Goal: Find contact information: Find contact information

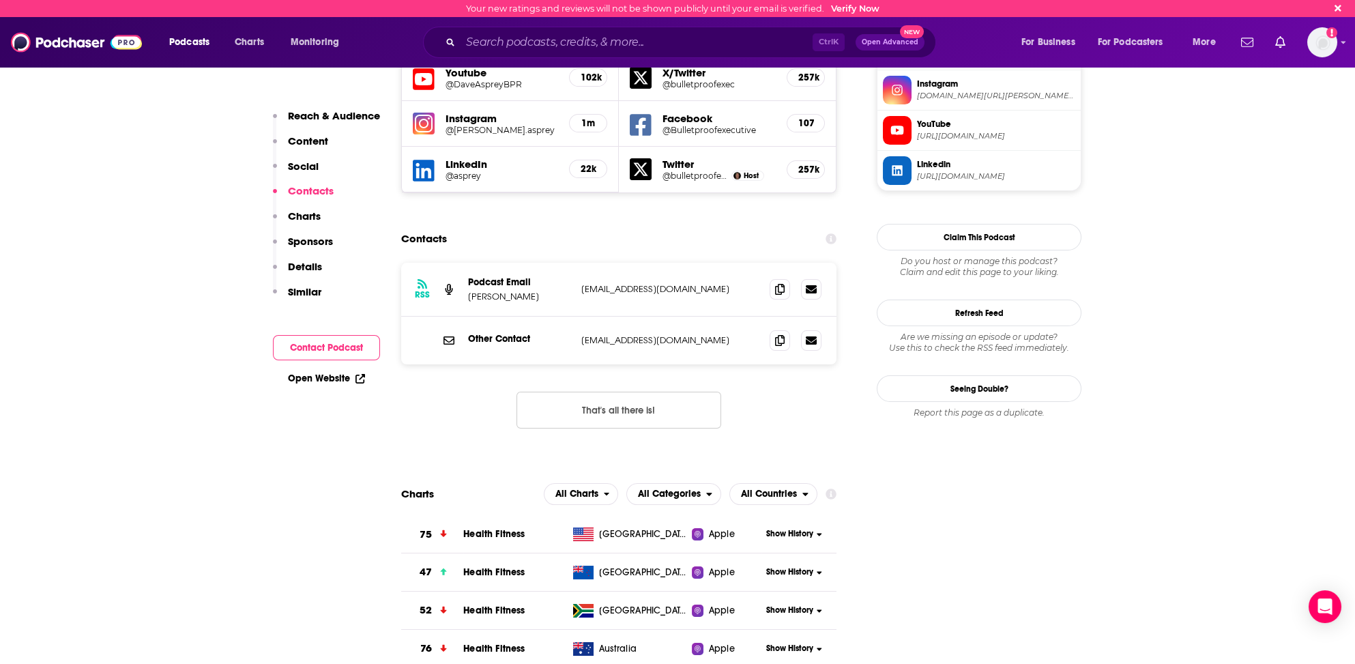
scroll to position [1267, 0]
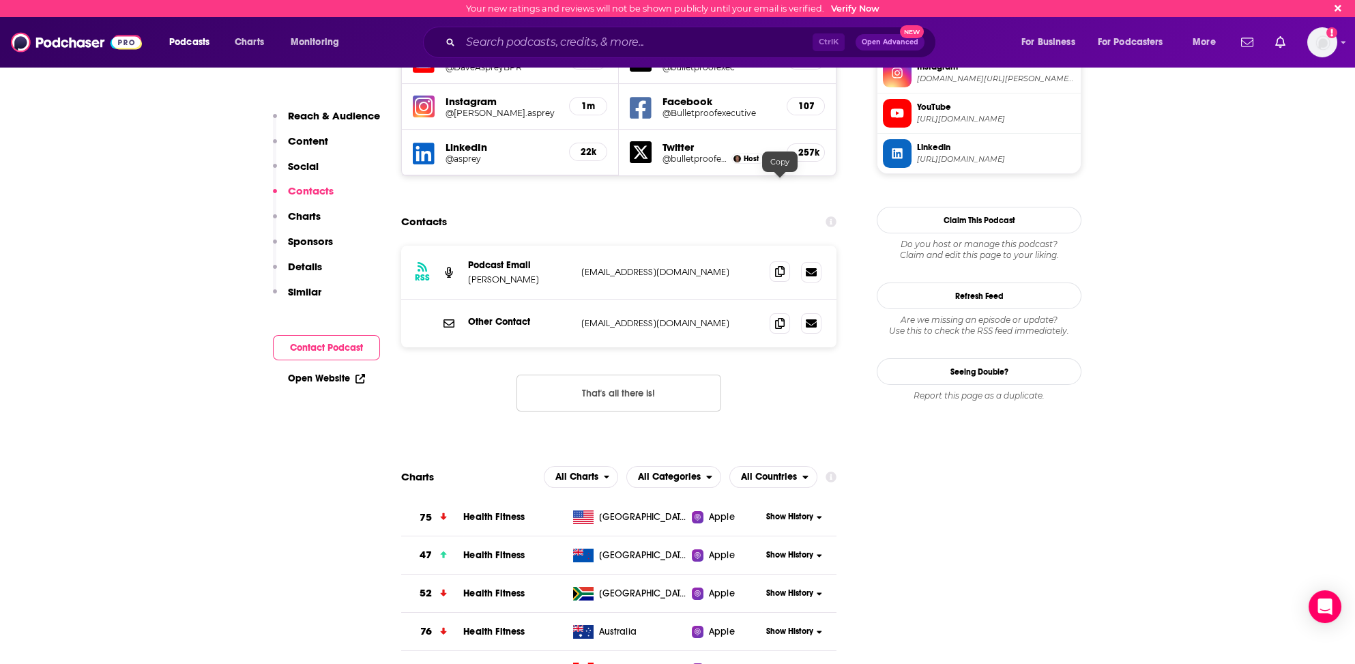
click at [777, 266] on icon at bounding box center [780, 271] width 10 height 11
click at [780, 266] on icon at bounding box center [780, 271] width 10 height 11
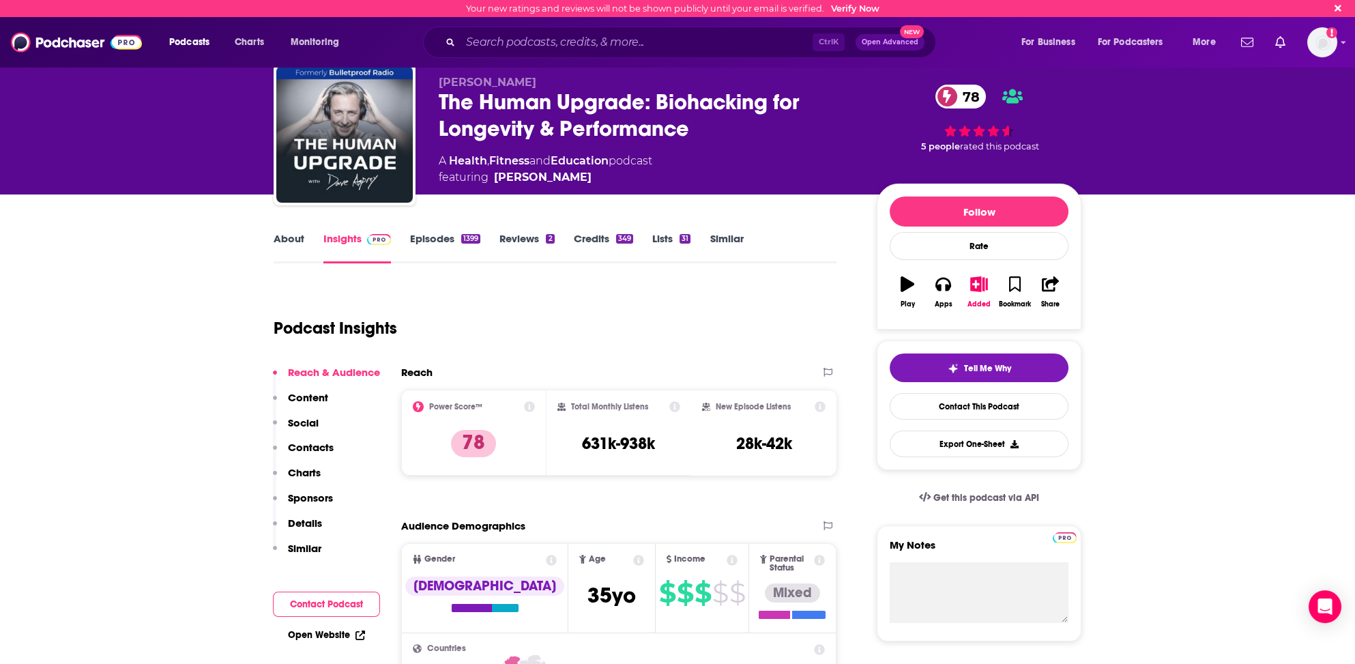
scroll to position [0, 0]
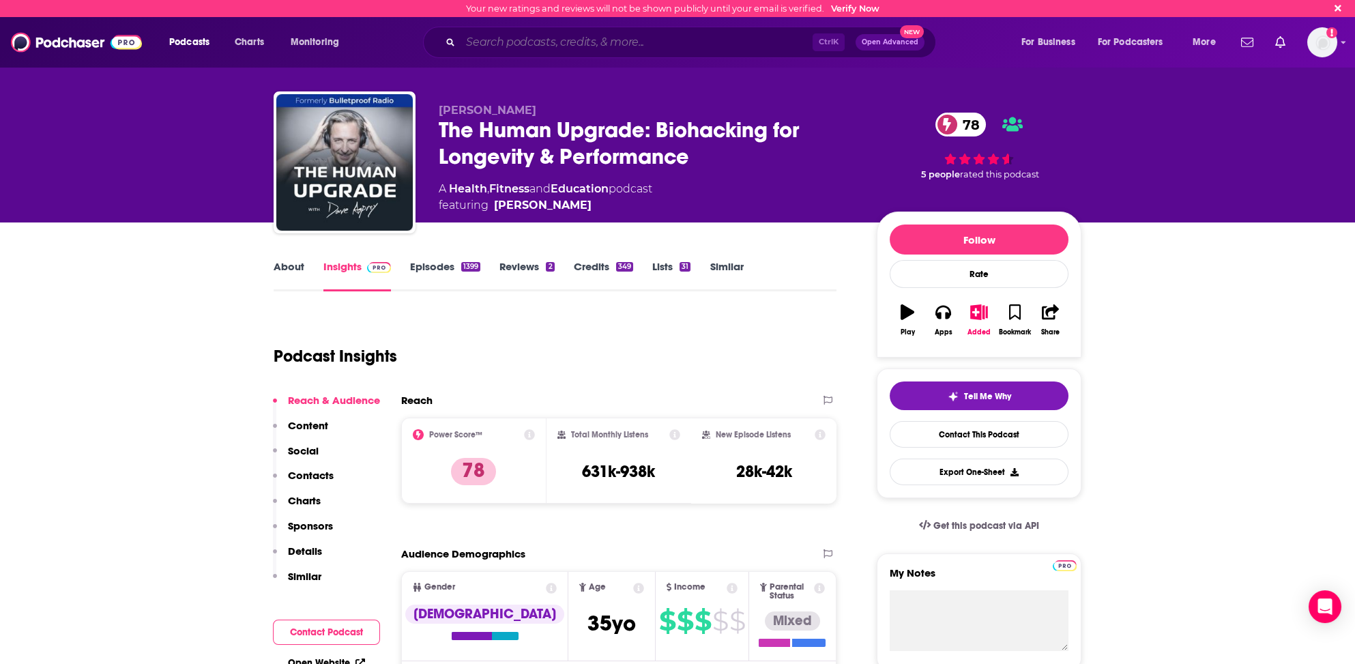
click at [530, 41] on input "Search podcasts, credits, & more..." at bounding box center [637, 42] width 352 height 22
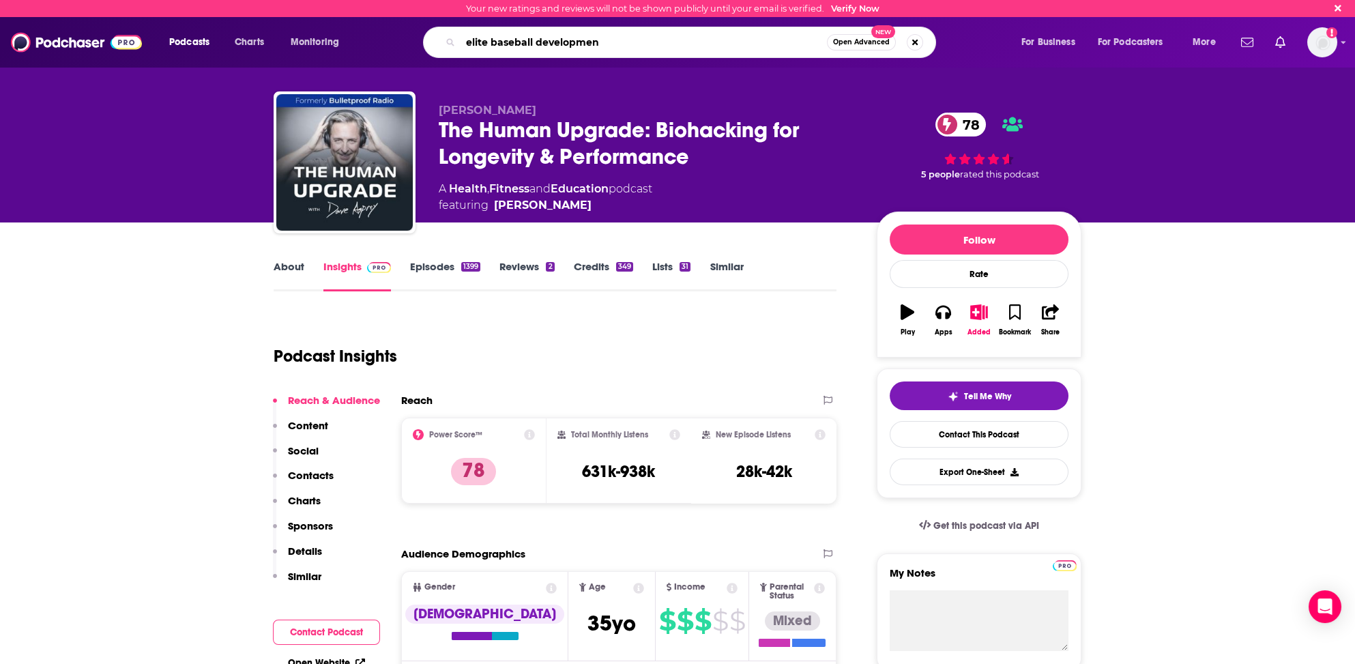
type input "elite baseball development"
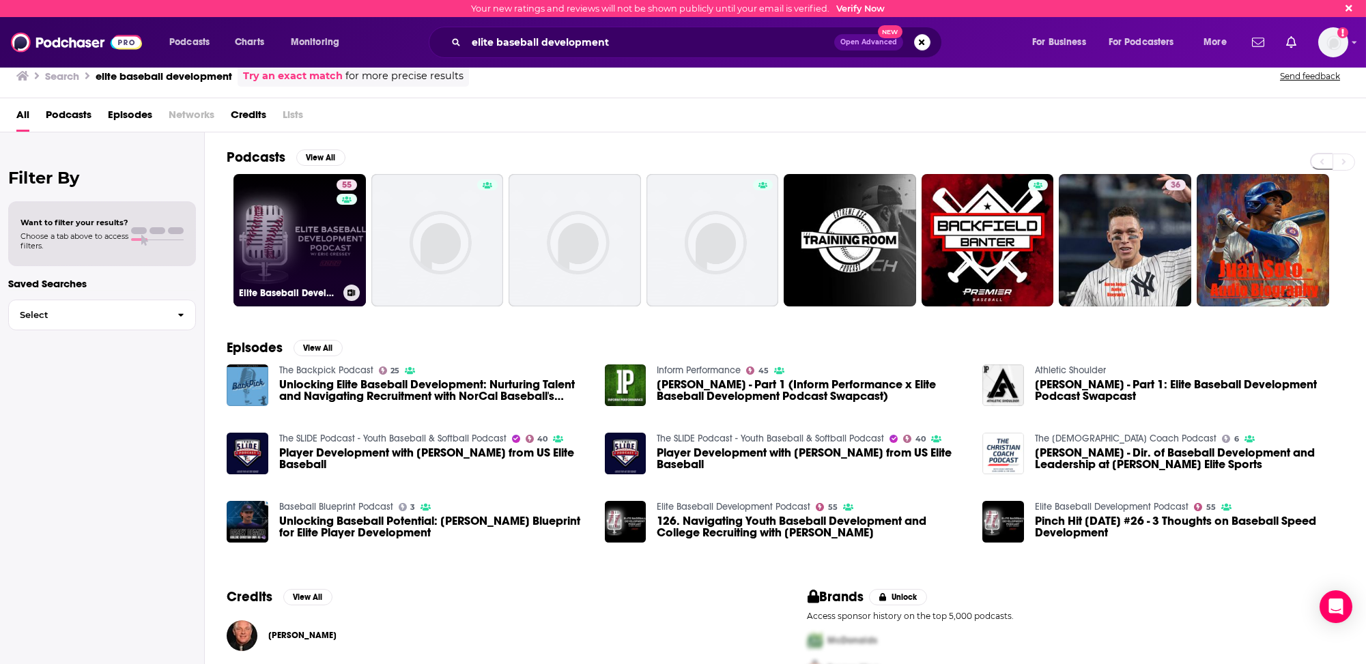
click at [299, 249] on link "55 Elite Baseball Development Podcast" at bounding box center [299, 240] width 132 height 132
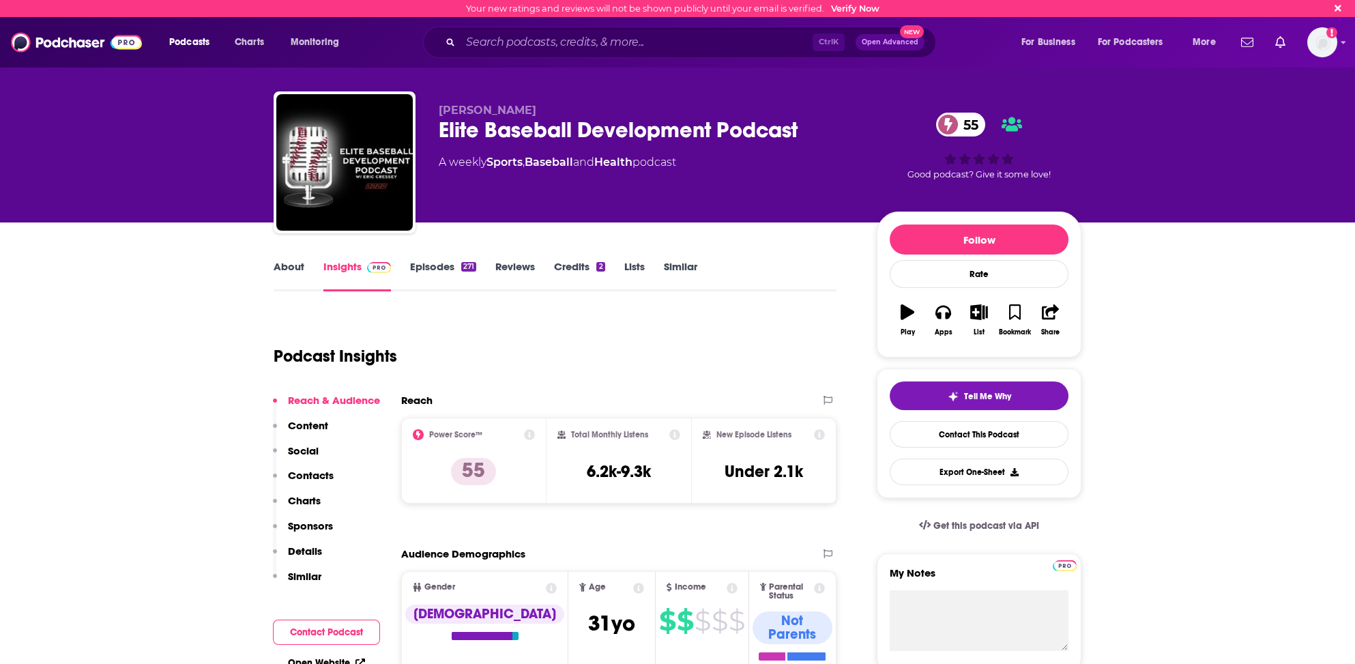
click at [302, 474] on p "Contacts" at bounding box center [311, 475] width 46 height 13
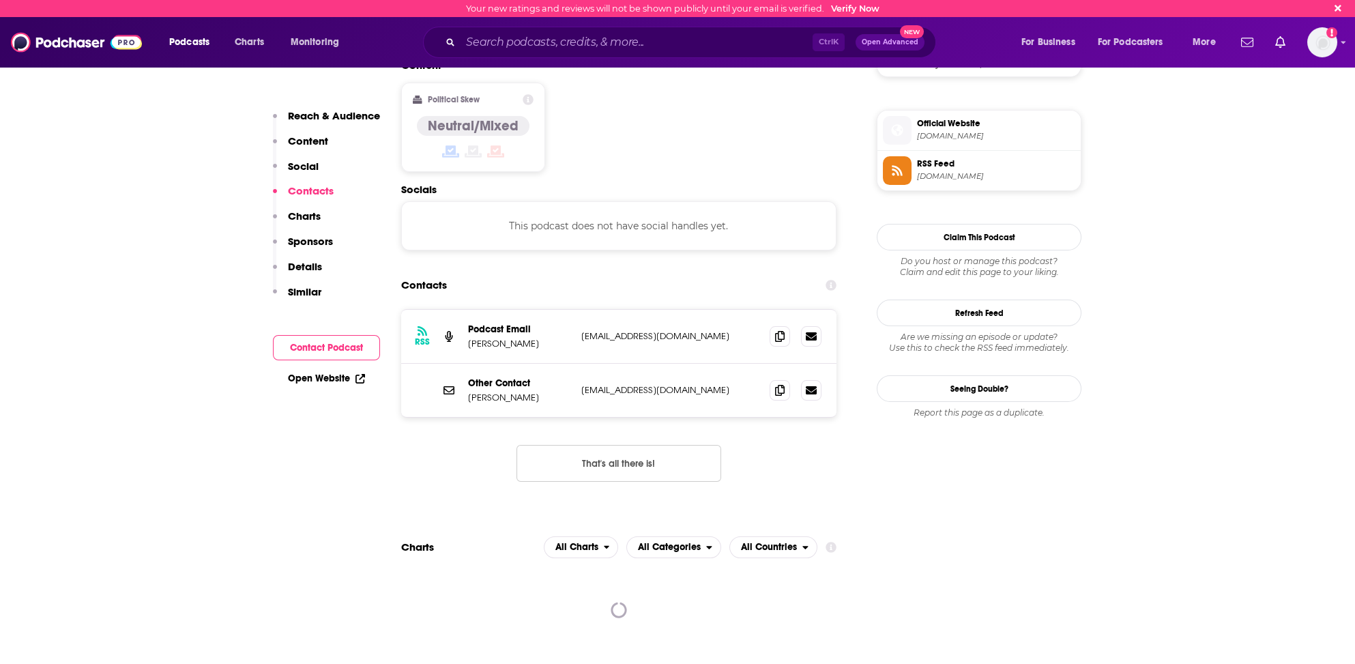
scroll to position [928, 0]
